Goal: Task Accomplishment & Management: Complete application form

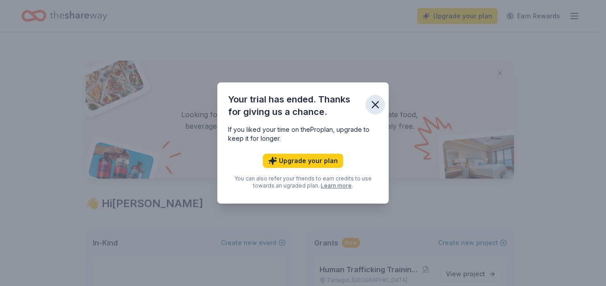
click at [375, 106] on icon "button" at bounding box center [375, 105] width 12 height 12
click at [605, 74] on html "Upgrade your plan Earn Rewards Access 3700 + in-kind donors Looking for product…" at bounding box center [303, 143] width 606 height 286
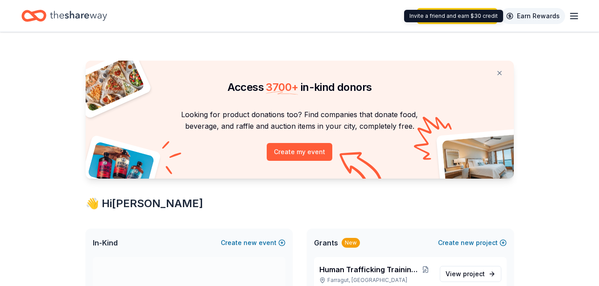
click at [530, 14] on link "Earn Rewards" at bounding box center [533, 16] width 64 height 16
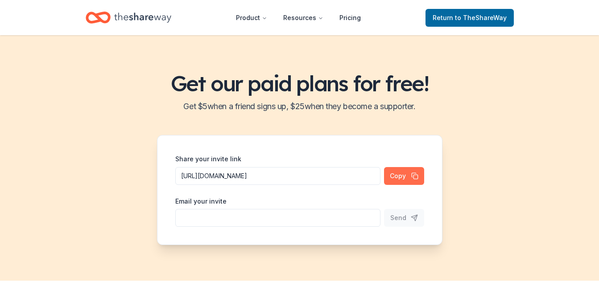
click at [408, 173] on button "Copy" at bounding box center [404, 176] width 40 height 18
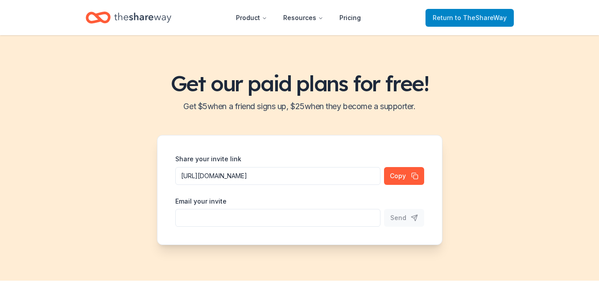
click at [462, 20] on span "to TheShareWay" at bounding box center [481, 18] width 52 height 8
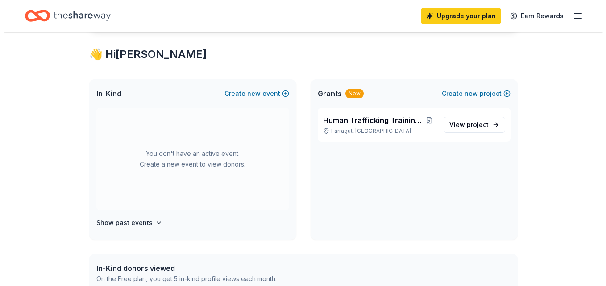
scroll to position [134, 0]
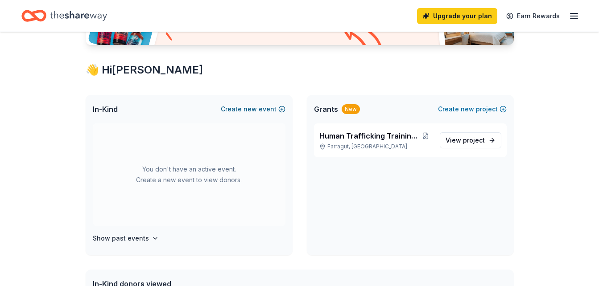
click at [281, 108] on button "Create new event" at bounding box center [253, 109] width 65 height 11
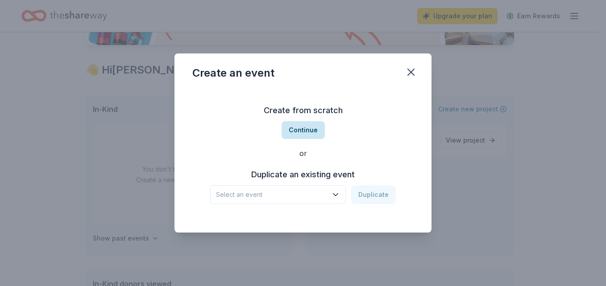
click at [310, 129] on button "Continue" at bounding box center [302, 130] width 43 height 18
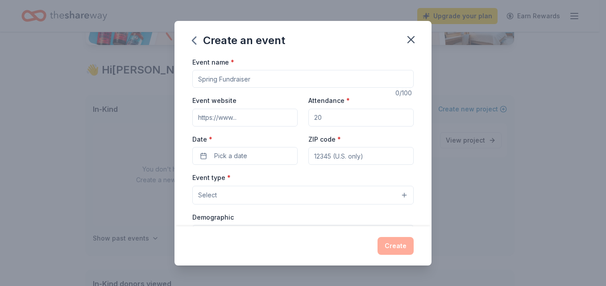
click at [271, 79] on input "Event name *" at bounding box center [302, 79] width 221 height 18
type input "October [US_STATE]"
click at [347, 157] on input "ZIP code *" at bounding box center [360, 156] width 105 height 18
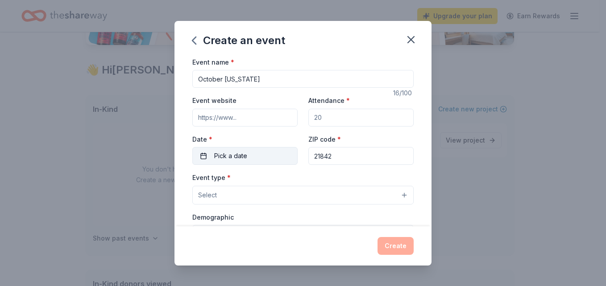
type input "21842"
click at [230, 152] on span "Pick a date" at bounding box center [230, 156] width 33 height 11
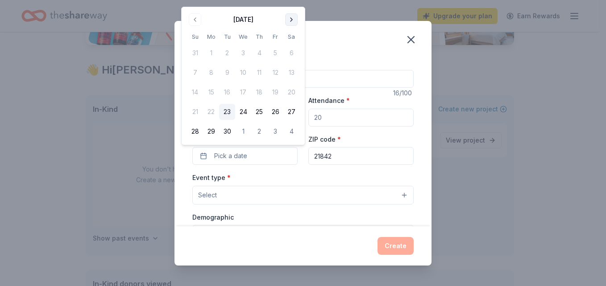
click at [292, 17] on button "Go to next month" at bounding box center [291, 19] width 12 height 12
click at [229, 94] on button "14" at bounding box center [227, 92] width 16 height 16
click at [309, 178] on div "Event type * Select" at bounding box center [302, 188] width 221 height 33
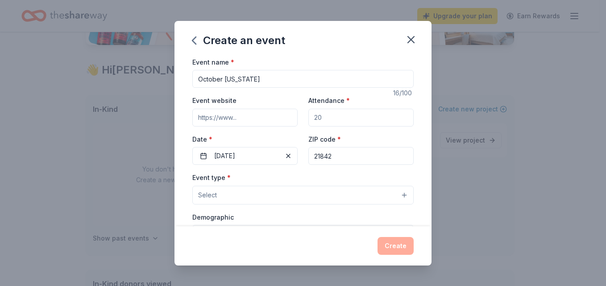
scroll to position [45, 0]
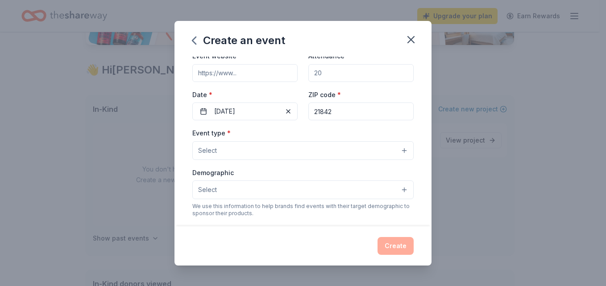
click at [301, 164] on div "Event type * Select Demographic Select We use this information to help brands f…" at bounding box center [302, 222] width 221 height 188
click at [302, 152] on button "Select" at bounding box center [302, 150] width 221 height 19
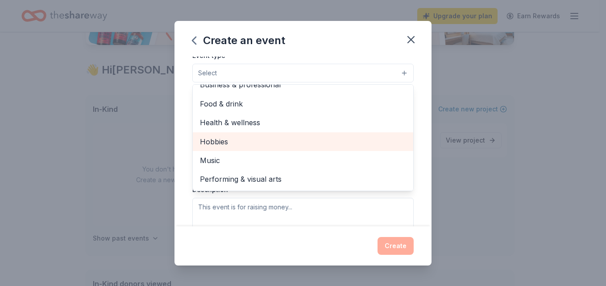
scroll to position [78, 0]
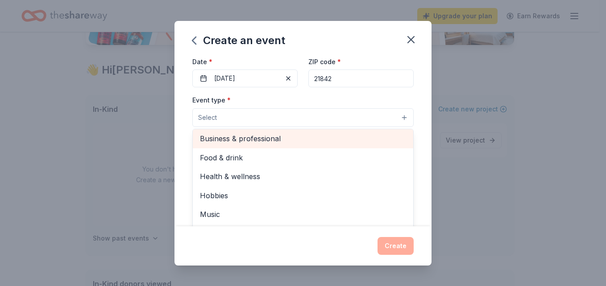
click at [303, 135] on span "Business & professional" at bounding box center [303, 139] width 206 height 12
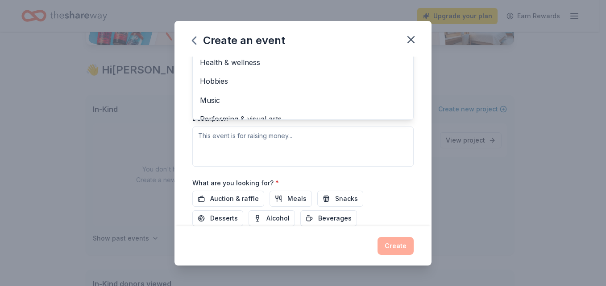
scroll to position [218, 0]
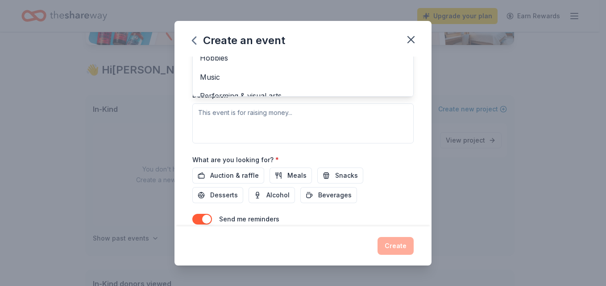
click at [409, 165] on div "Event name * October [US_STATE] 16 /100 Event website Attendance * Date * [DATE…" at bounding box center [302, 142] width 257 height 170
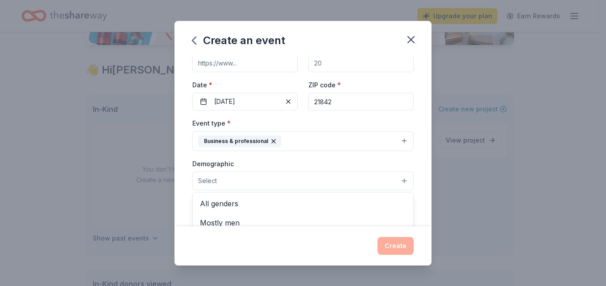
click at [333, 185] on button "Select" at bounding box center [302, 181] width 221 height 19
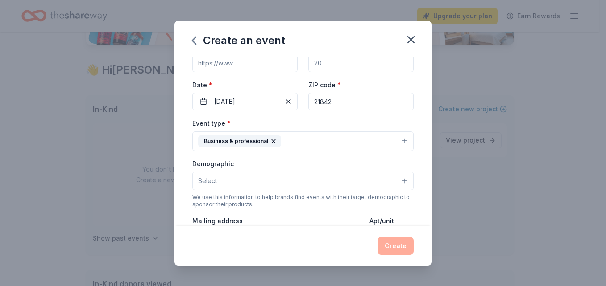
click at [333, 185] on button "Select" at bounding box center [302, 181] width 221 height 19
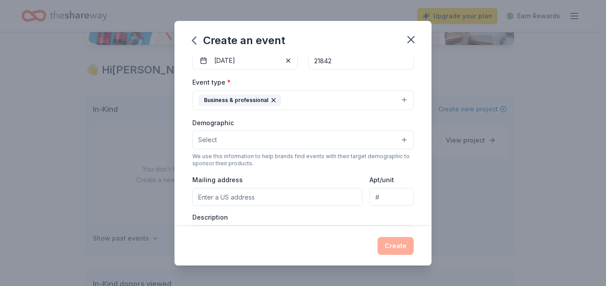
scroll to position [144, 0]
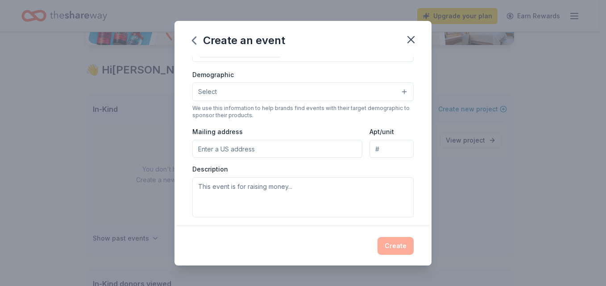
click at [313, 93] on button "Select" at bounding box center [302, 92] width 221 height 19
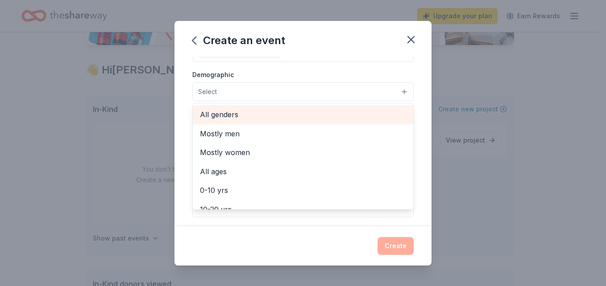
click at [291, 121] on div "All genders" at bounding box center [303, 114] width 220 height 19
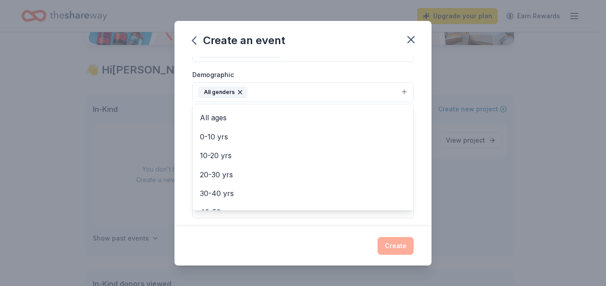
scroll to position [0, 0]
click at [184, 157] on div "Event name * October [US_STATE] 16 /100 Event website Attendance * Date * [DATE…" at bounding box center [302, 142] width 257 height 170
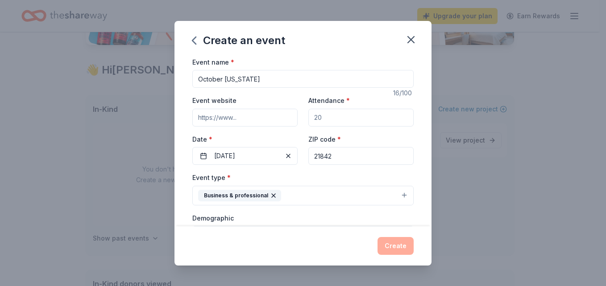
click at [335, 120] on input "Attendance *" at bounding box center [360, 118] width 105 height 18
type input "75"
click at [361, 183] on div "Event type * Business & professional" at bounding box center [302, 188] width 221 height 33
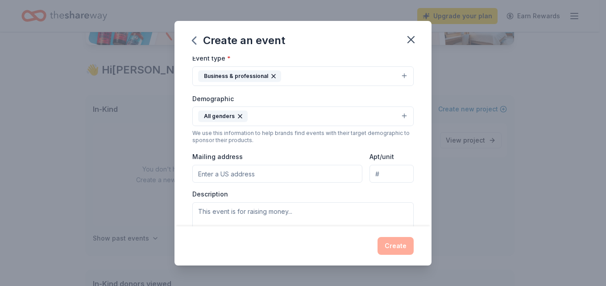
scroll to position [134, 0]
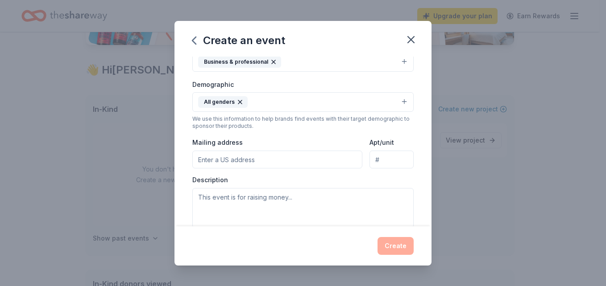
click at [300, 181] on div "Description" at bounding box center [302, 202] width 221 height 53
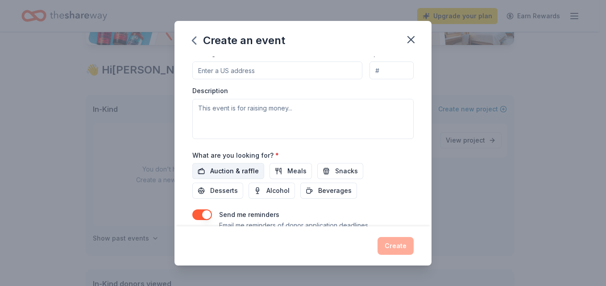
click at [212, 174] on span "Auction & raffle" at bounding box center [234, 171] width 49 height 11
click at [199, 214] on button "button" at bounding box center [202, 215] width 20 height 11
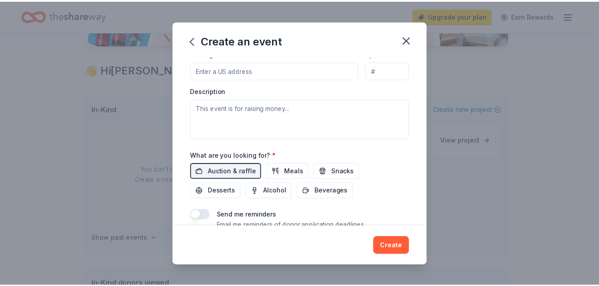
scroll to position [258, 0]
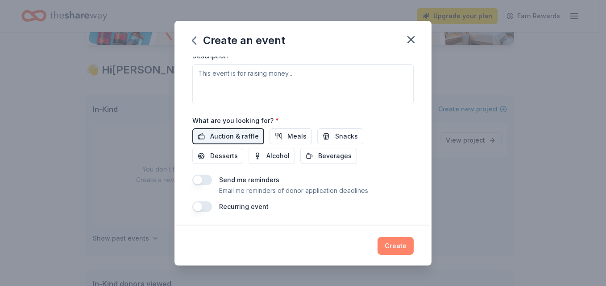
click at [408, 248] on button "Create" at bounding box center [395, 246] width 36 height 18
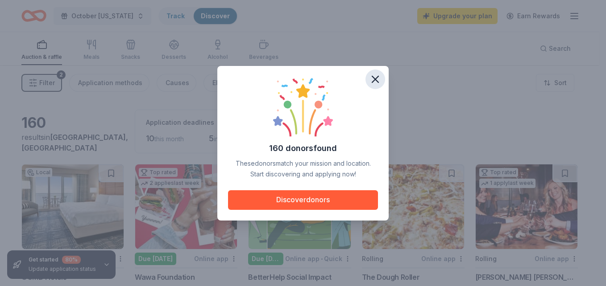
click at [372, 77] on icon "button" at bounding box center [375, 79] width 6 height 6
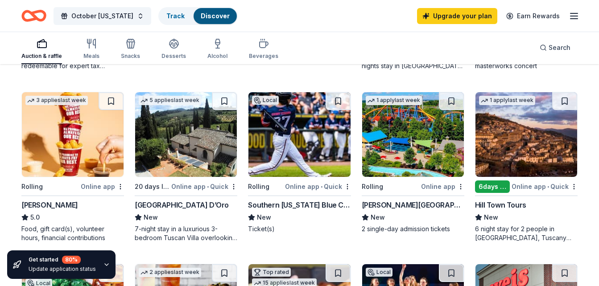
scroll to position [387, 0]
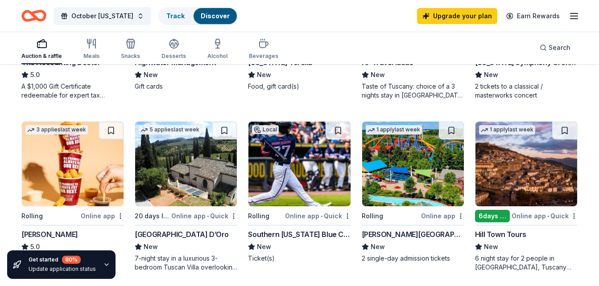
click at [583, 110] on div "160 results in [GEOGRAPHIC_DATA], [GEOGRAPHIC_DATA] Application deadlines 10 th…" at bounding box center [299, 246] width 599 height 1137
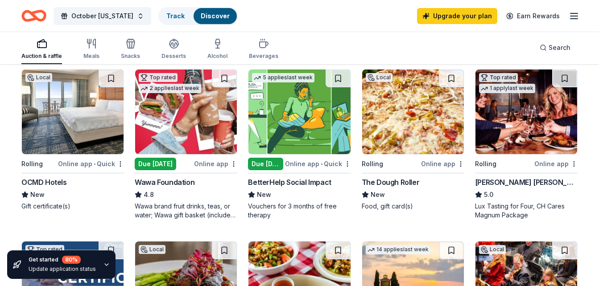
scroll to position [75, 0]
